Goal: Check status: Check status

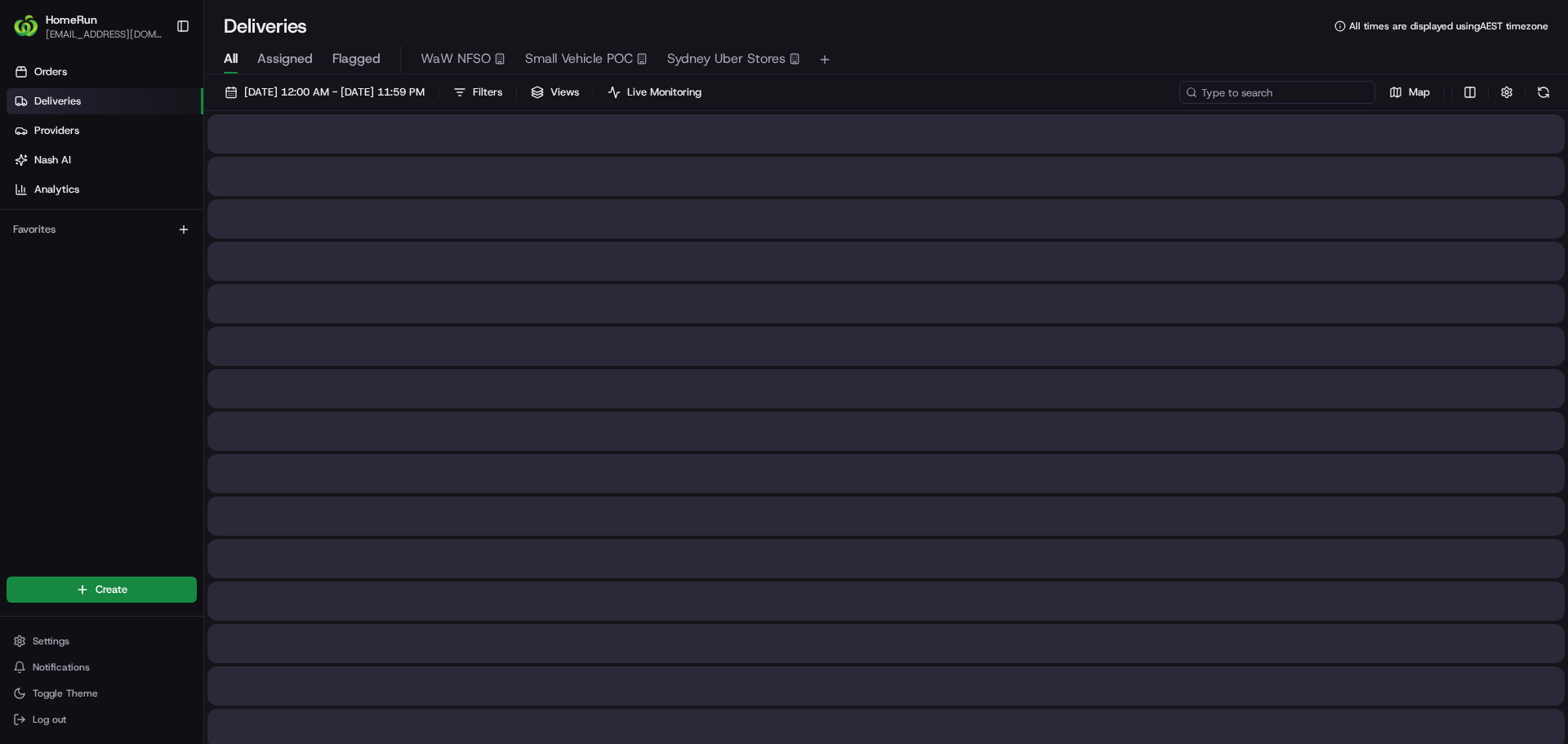
click at [1298, 98] on input at bounding box center [1277, 92] width 196 height 23
paste input "253467346"
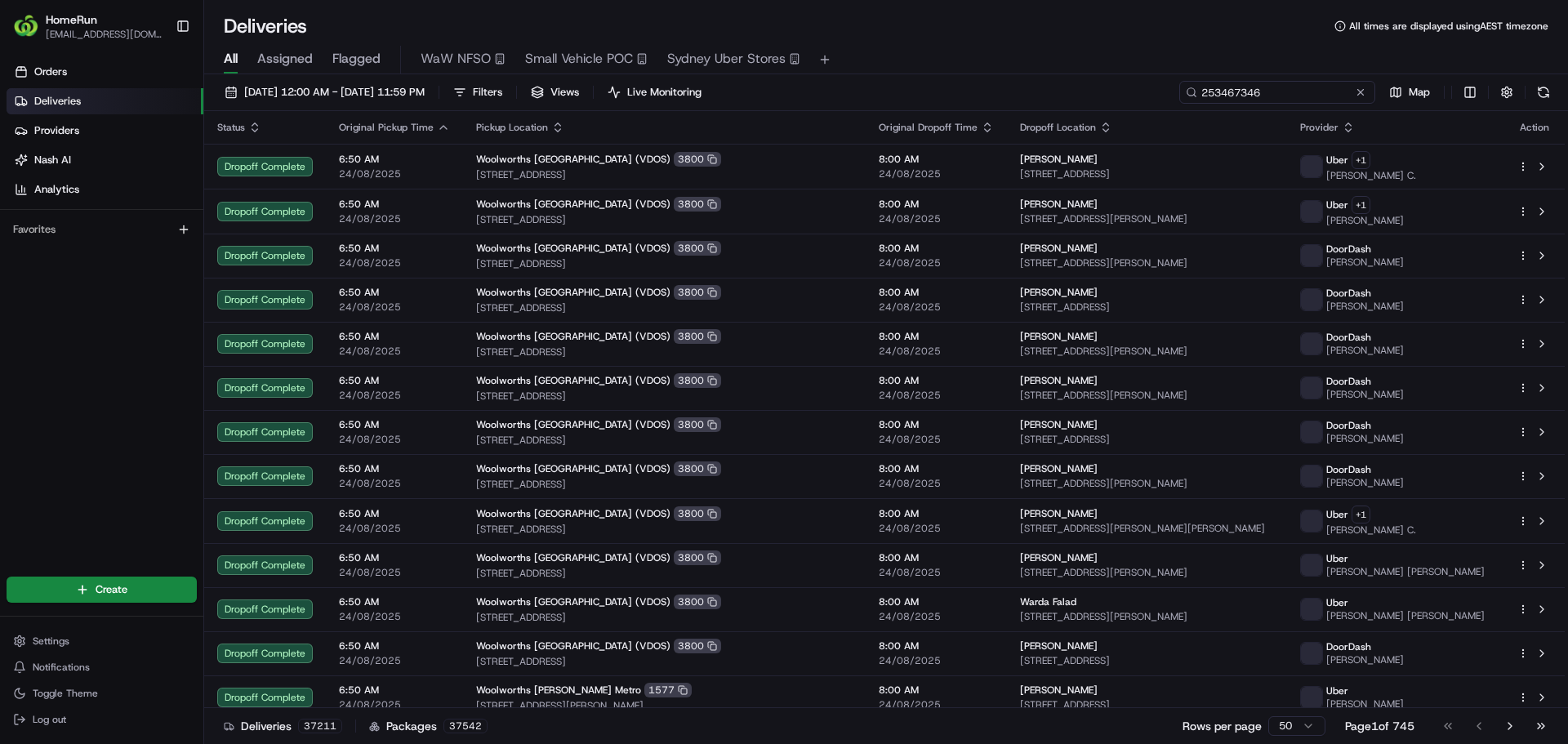
type input "253467346"
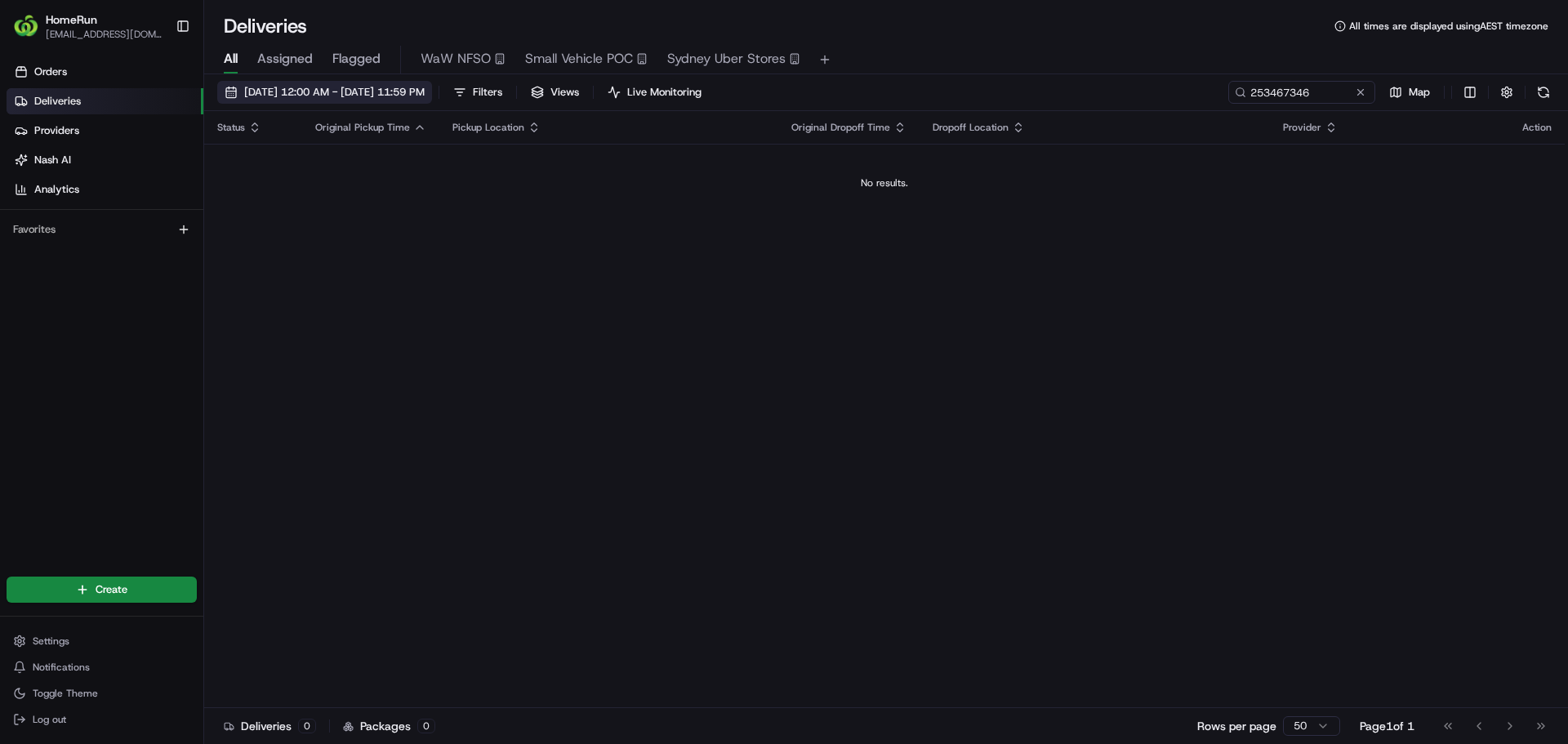
click at [296, 98] on span "[DATE] 12:00 AM - [DATE] 11:59 PM" at bounding box center [334, 93] width 181 height 15
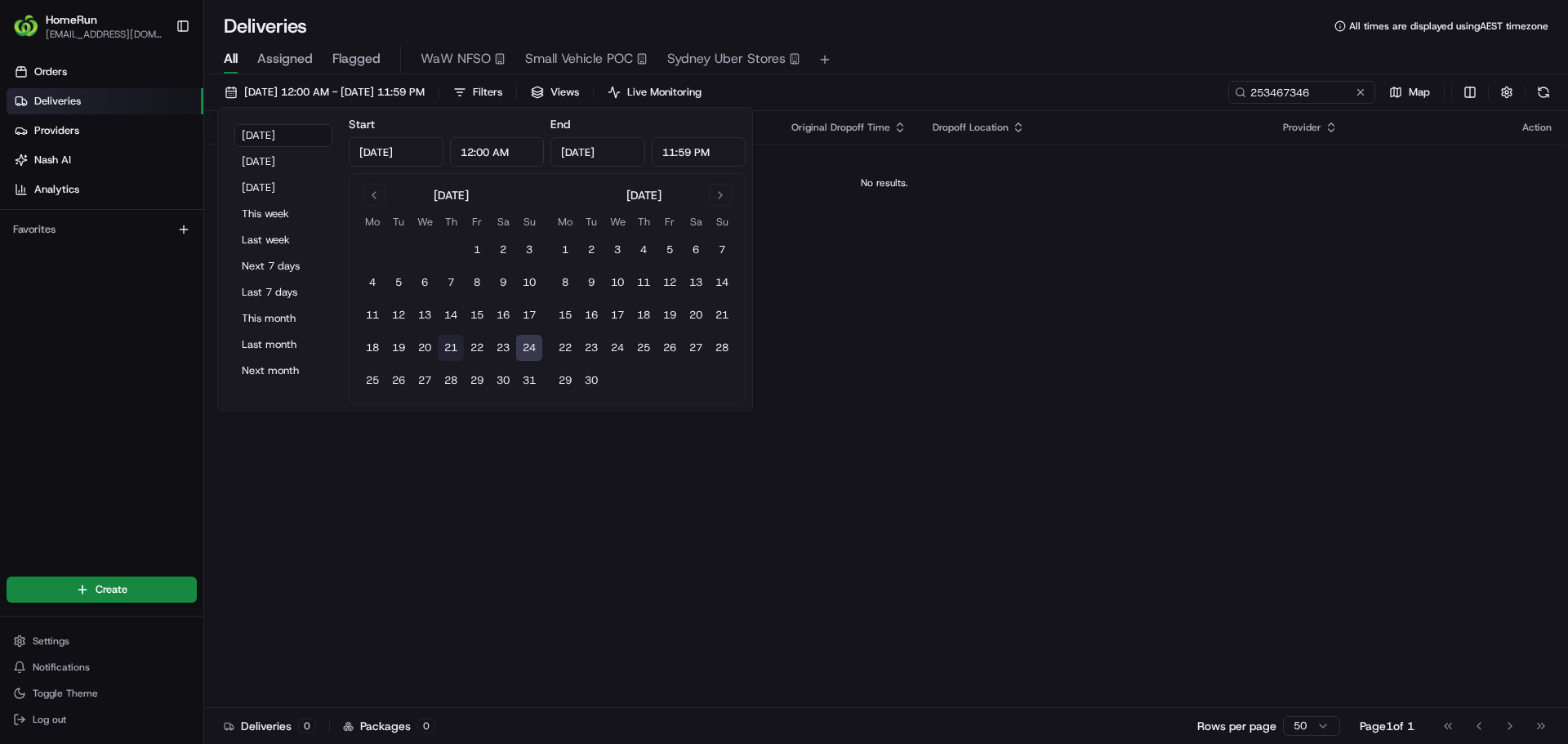
click at [445, 348] on button "21" at bounding box center [451, 347] width 26 height 26
type input "[DATE]"
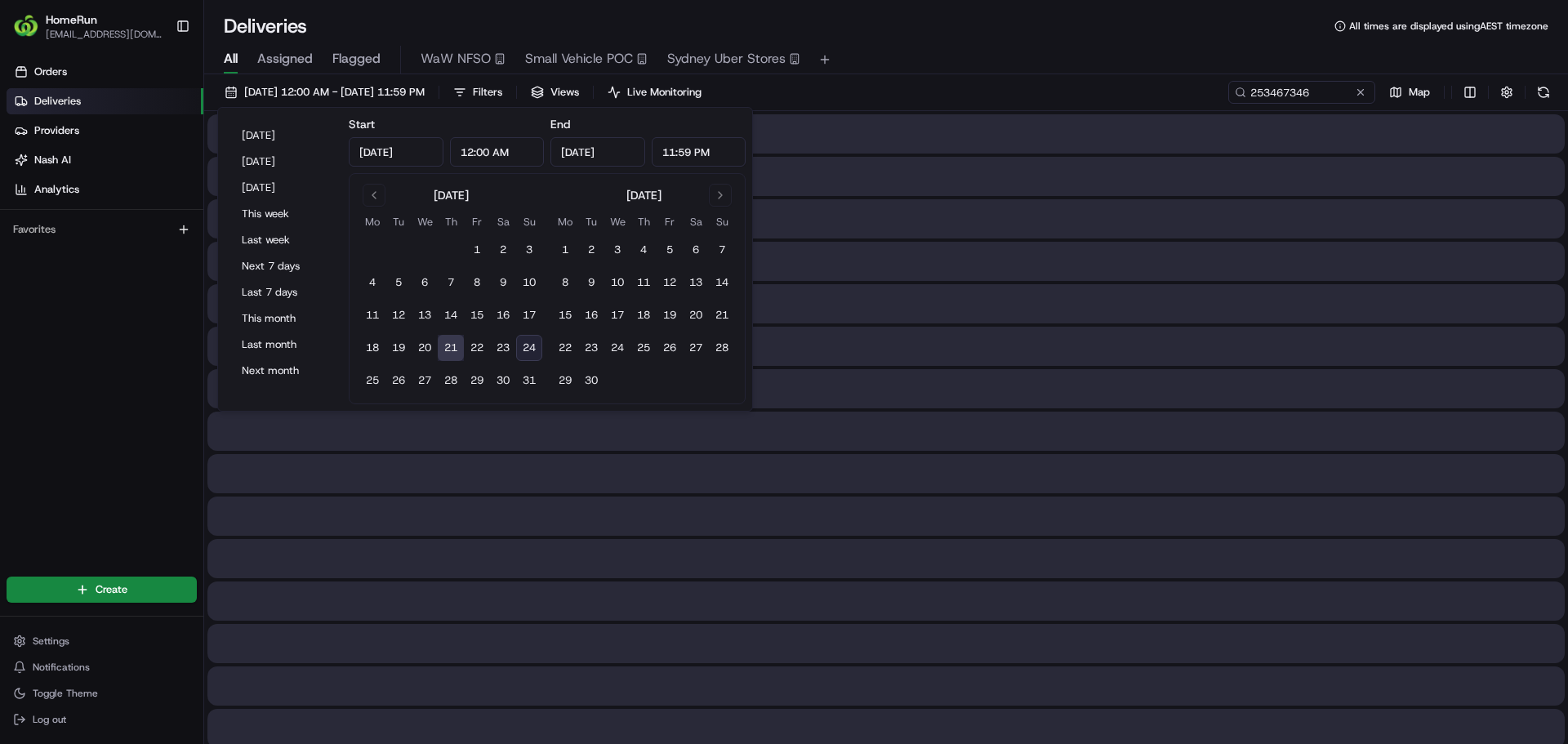
click at [534, 348] on button "24" at bounding box center [529, 347] width 26 height 26
type input "[DATE]"
click at [1126, 44] on div "All Assigned Flagged WaW NFSO Small Vehicle POC [GEOGRAPHIC_DATA] Uber Stores" at bounding box center [885, 57] width 1363 height 35
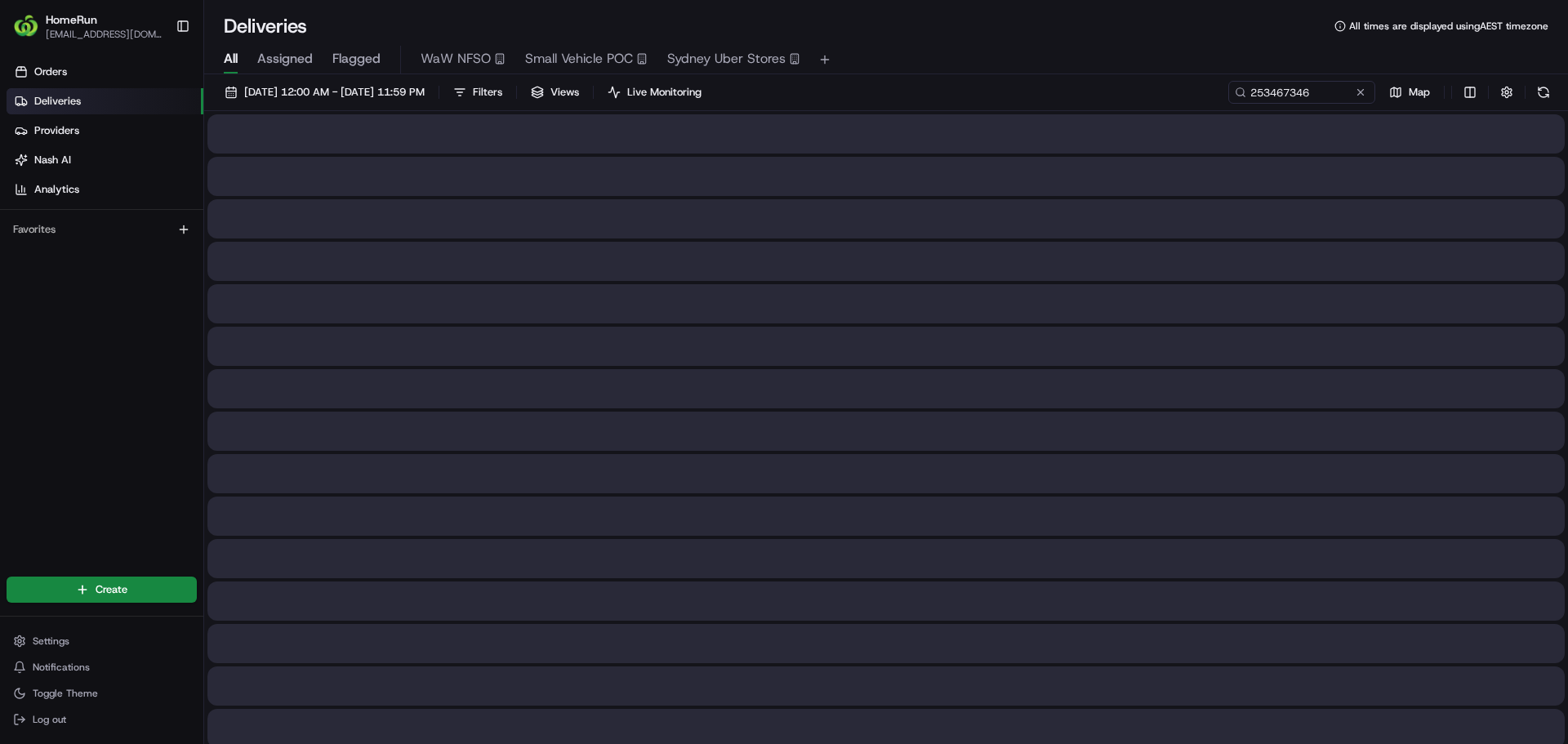
drag, startPoint x: 1126, startPoint y: 44, endPoint x: 1091, endPoint y: 44, distance: 35.0
click at [1091, 44] on div "All Assigned Flagged WaW NFSO Small Vehicle POC [GEOGRAPHIC_DATA] Uber Stores" at bounding box center [885, 57] width 1363 height 35
drag, startPoint x: 1091, startPoint y: 44, endPoint x: 1069, endPoint y: 41, distance: 22.2
click at [1069, 41] on div "All Assigned Flagged WaW NFSO Small Vehicle POC [GEOGRAPHIC_DATA] Uber Stores" at bounding box center [885, 57] width 1363 height 35
drag, startPoint x: 1069, startPoint y: 41, endPoint x: 1059, endPoint y: 39, distance: 10.2
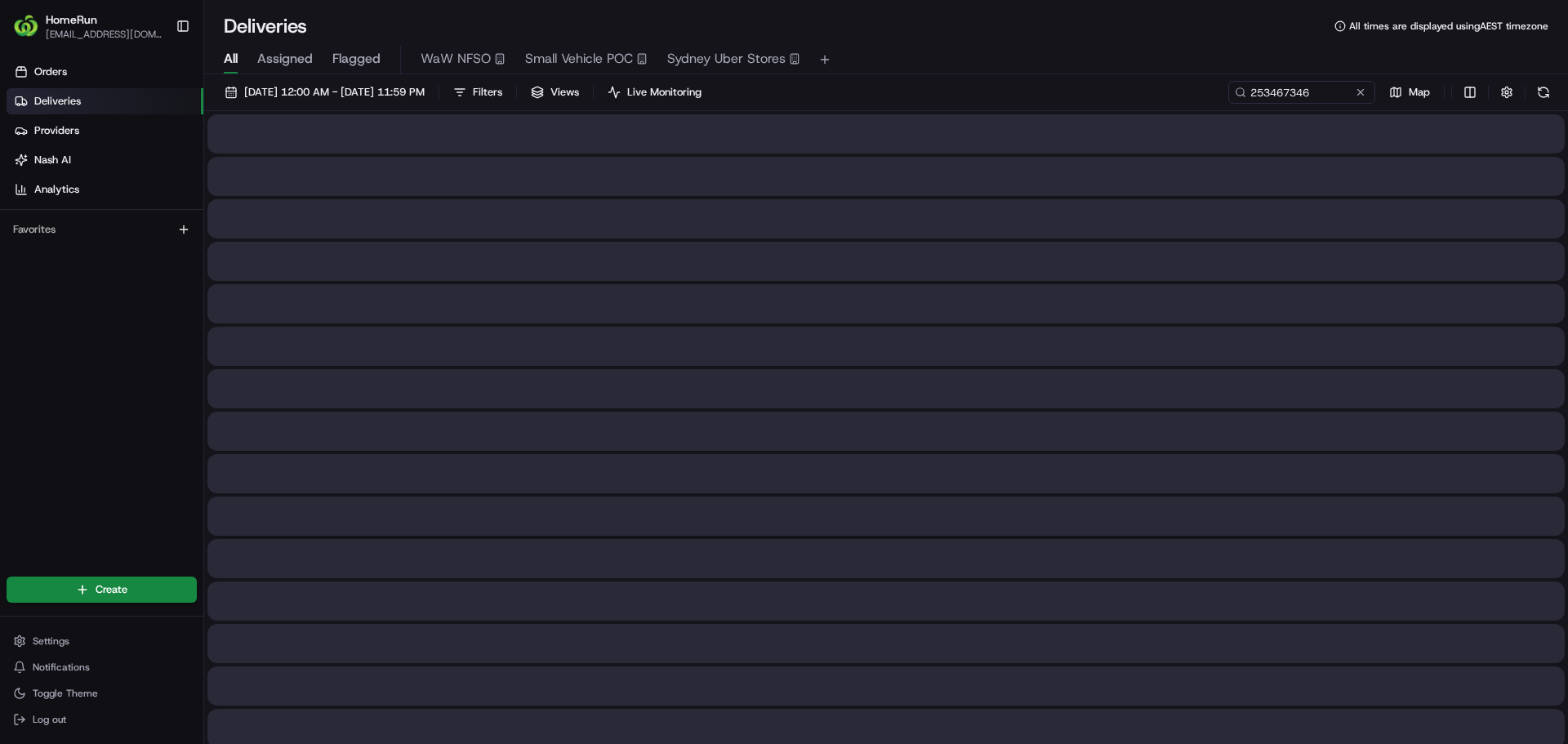
click at [1059, 39] on div "All Assigned Flagged WaW NFSO Small Vehicle POC [GEOGRAPHIC_DATA] Uber Stores" at bounding box center [885, 57] width 1363 height 35
drag, startPoint x: 1059, startPoint y: 39, endPoint x: 1032, endPoint y: 6, distance: 42.6
click at [1022, 3] on div "Deliveries All times are displayed using AEST timezone All Assigned Flagged WaW…" at bounding box center [885, 372] width 1363 height 744
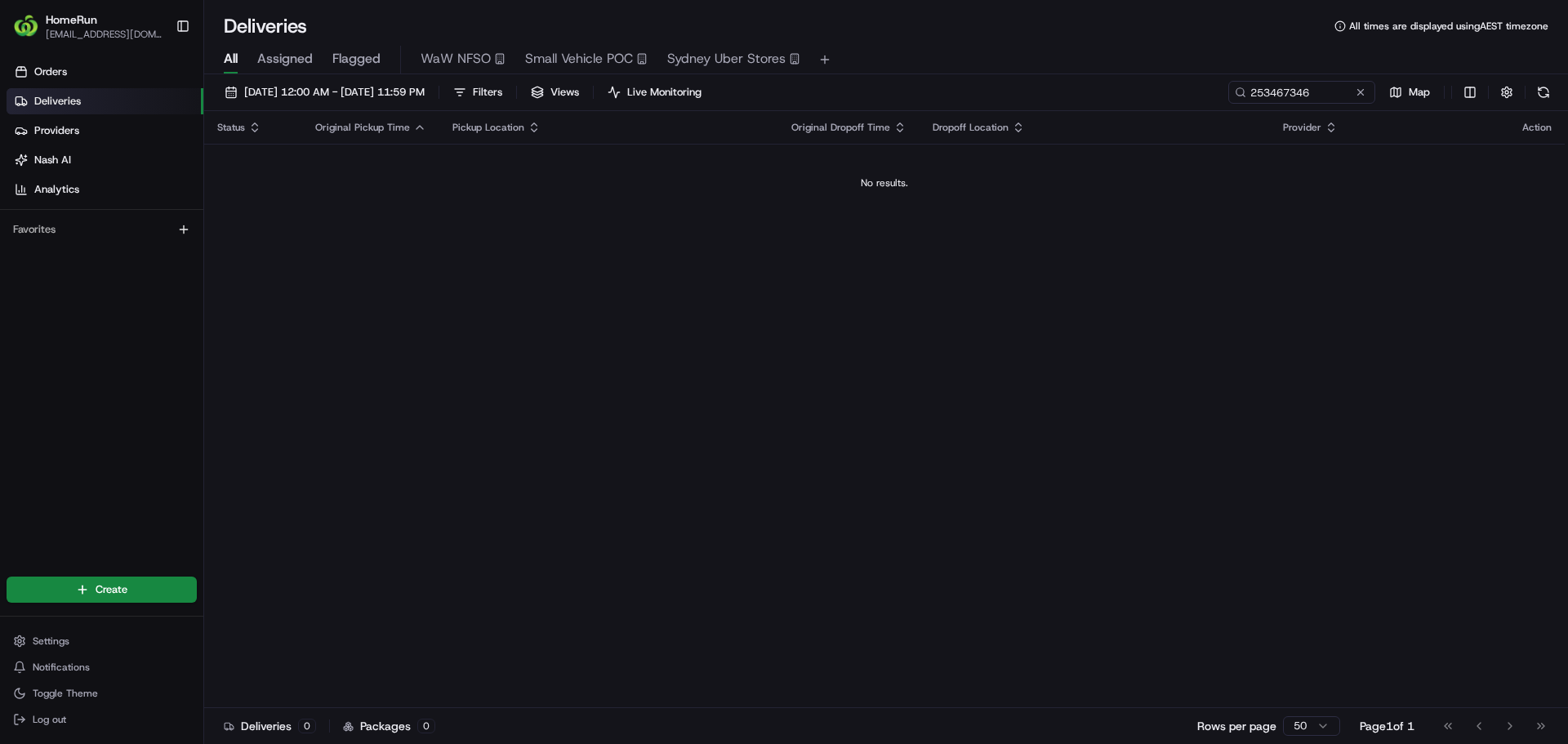
drag, startPoint x: 683, startPoint y: 335, endPoint x: 650, endPoint y: 334, distance: 33.0
click at [650, 334] on div "Status Original Pickup Time Pickup Location Original Dropoff Time Dropoff Locat…" at bounding box center [884, 410] width 1361 height 597
click at [343, 95] on span "[DATE] 12:00 AM - [DATE] 11:59 PM" at bounding box center [334, 93] width 181 height 15
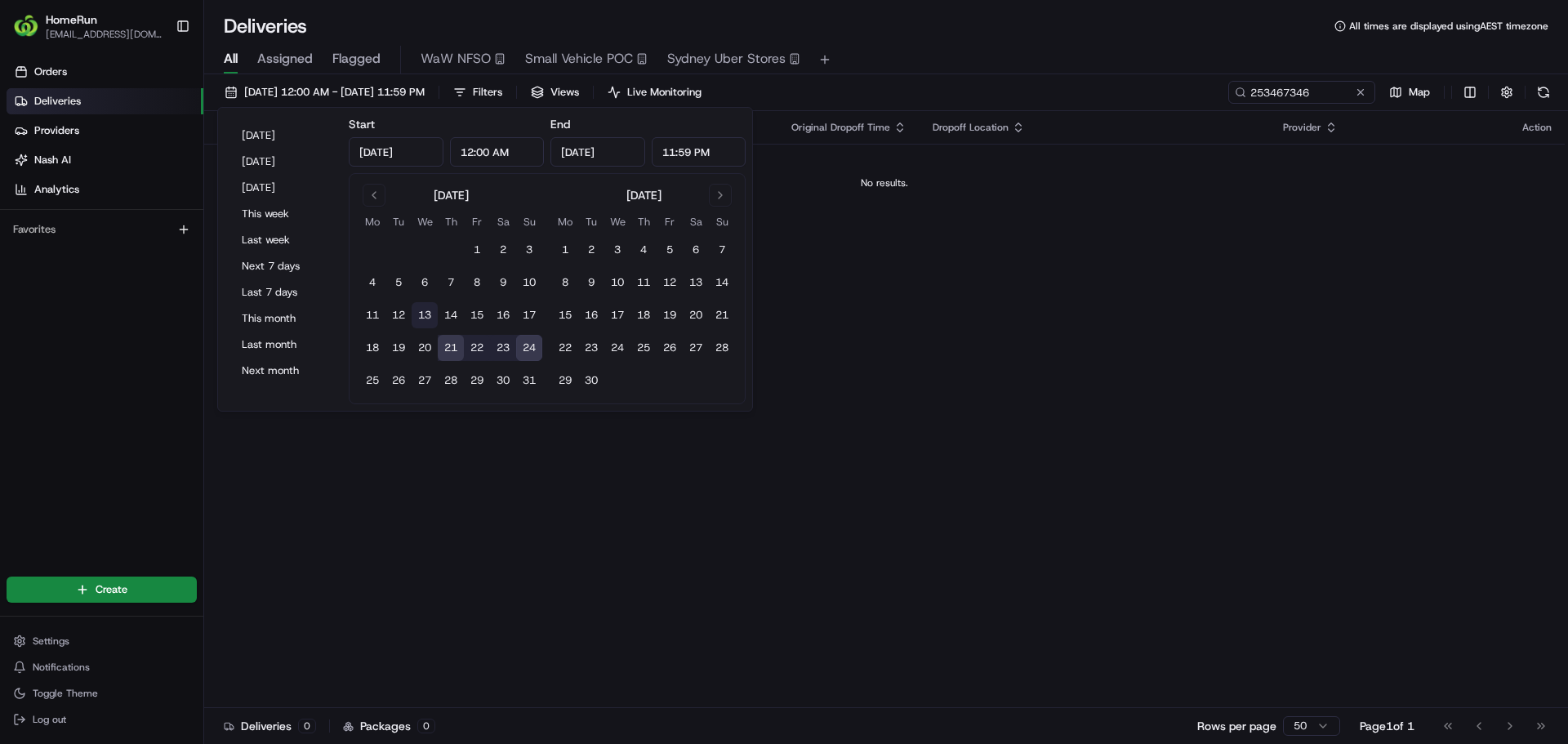
click at [426, 309] on button "13" at bounding box center [424, 315] width 26 height 26
type input "[DATE]"
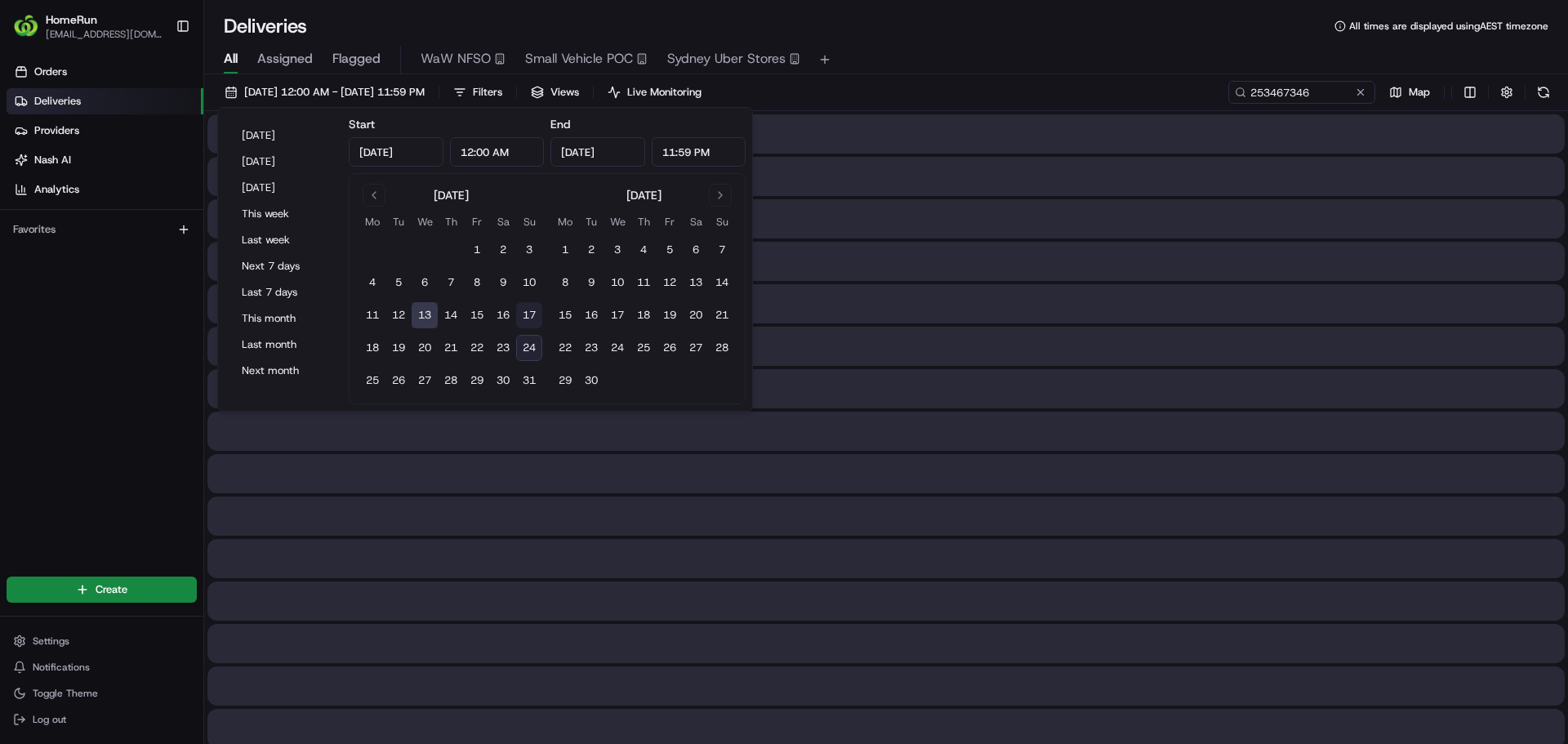
click at [526, 304] on button "17" at bounding box center [529, 315] width 26 height 26
type input "[DATE]"
click at [941, 86] on div "[DATE] 12:00 AM - [DATE] 11:59 PM Filters Views Live Monitoring 253467346 Map" at bounding box center [885, 95] width 1363 height 31
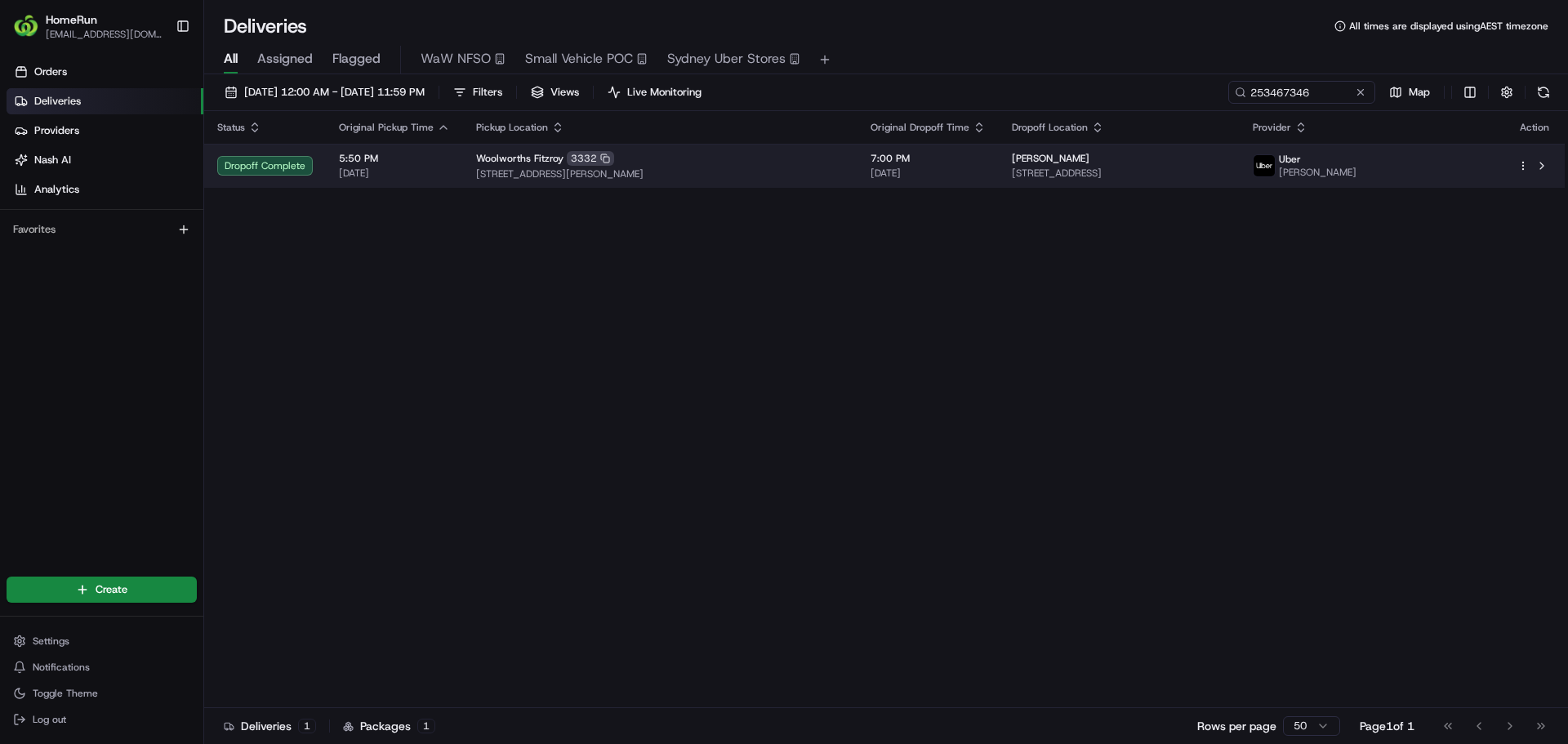
click at [724, 162] on div "Woolworths Fitzroy 3332" at bounding box center [660, 158] width 369 height 15
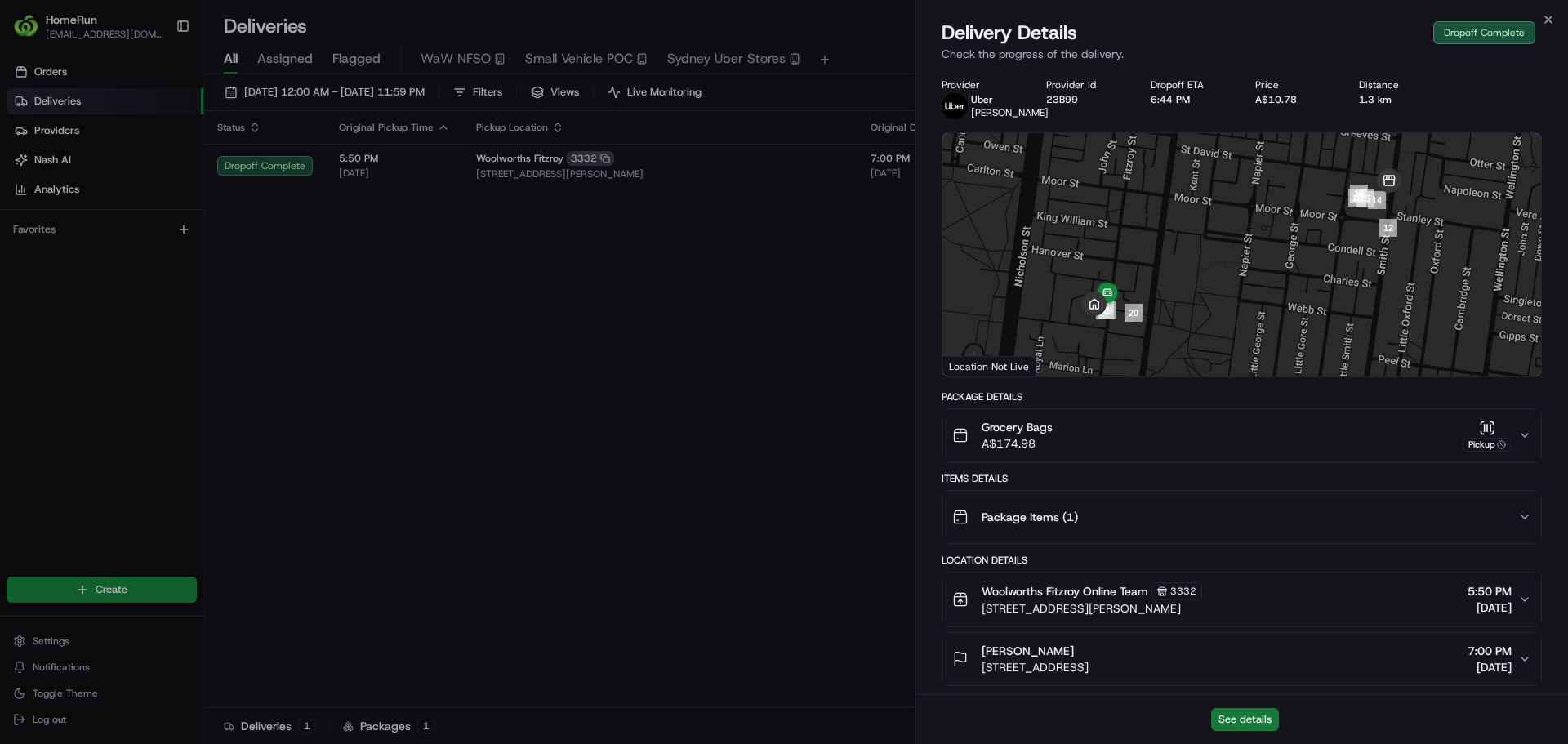
click at [1245, 714] on button "See details" at bounding box center [1244, 719] width 68 height 23
